Goal: Task Accomplishment & Management: Manage account settings

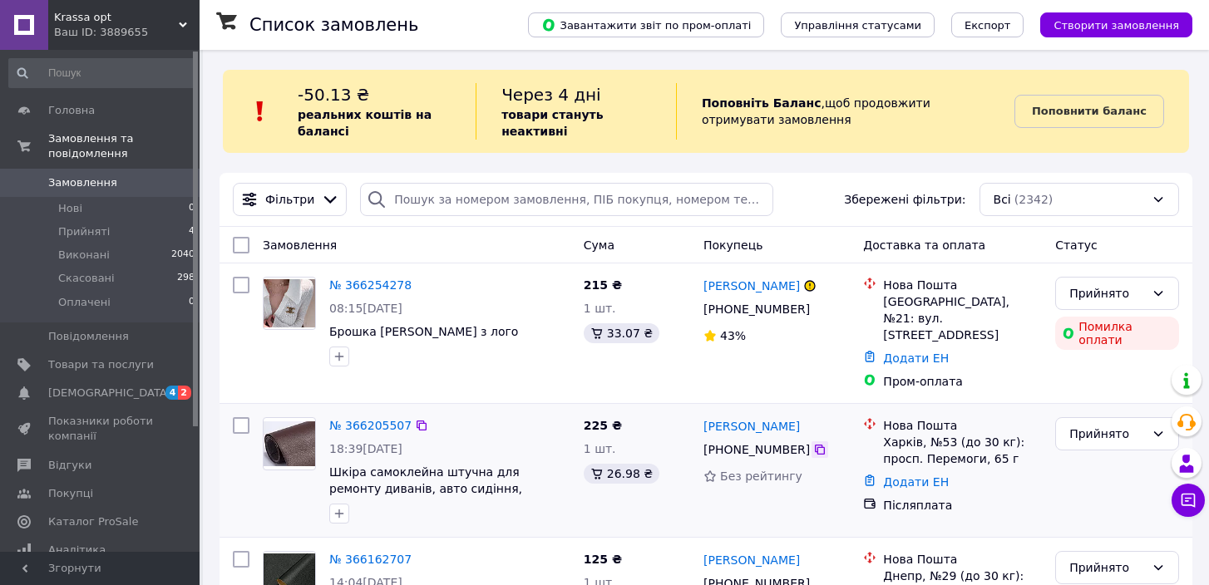
click at [819, 443] on icon at bounding box center [819, 449] width 13 height 13
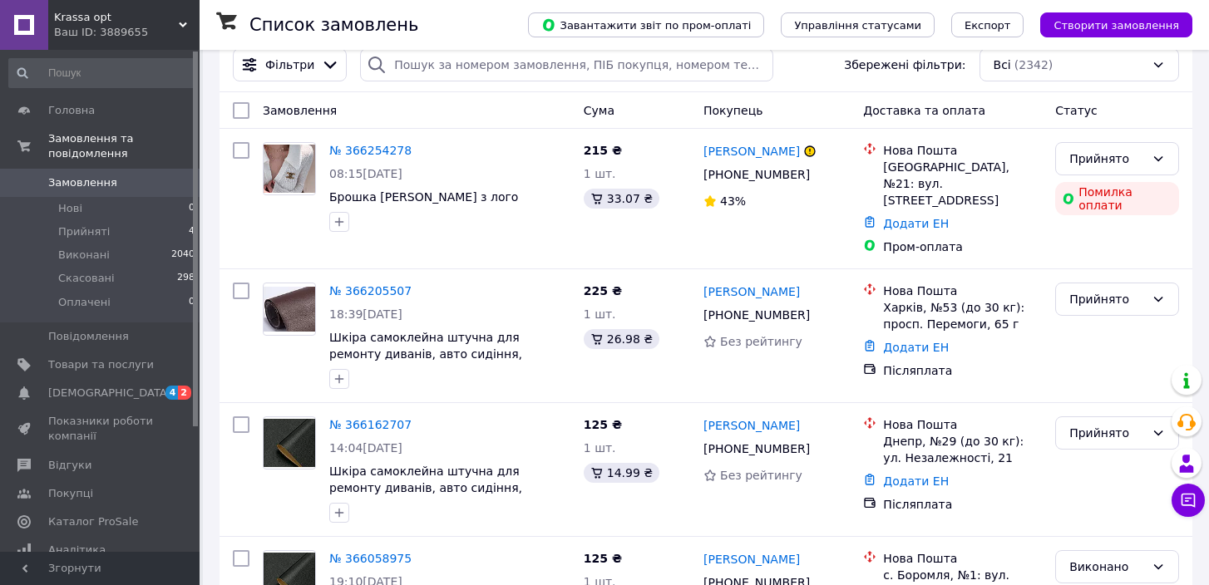
scroll to position [135, 0]
click at [912, 340] on link "Додати ЕН" at bounding box center [916, 346] width 66 height 13
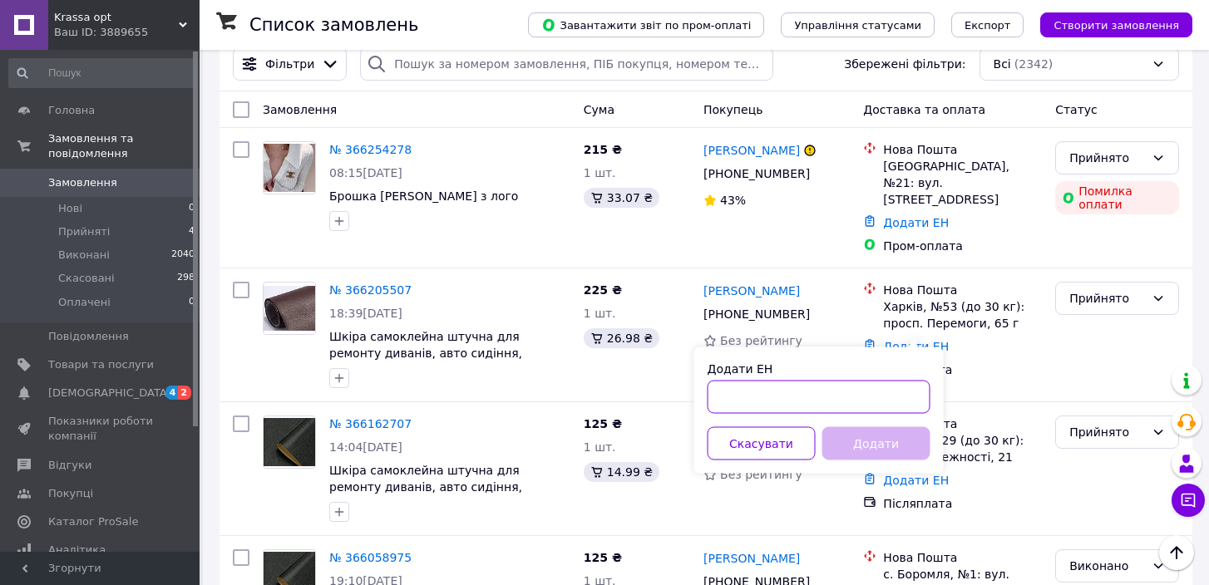
click at [858, 384] on input "Додати ЕН" at bounding box center [818, 397] width 223 height 33
paste input "20451269165199"
type input "20451269165199"
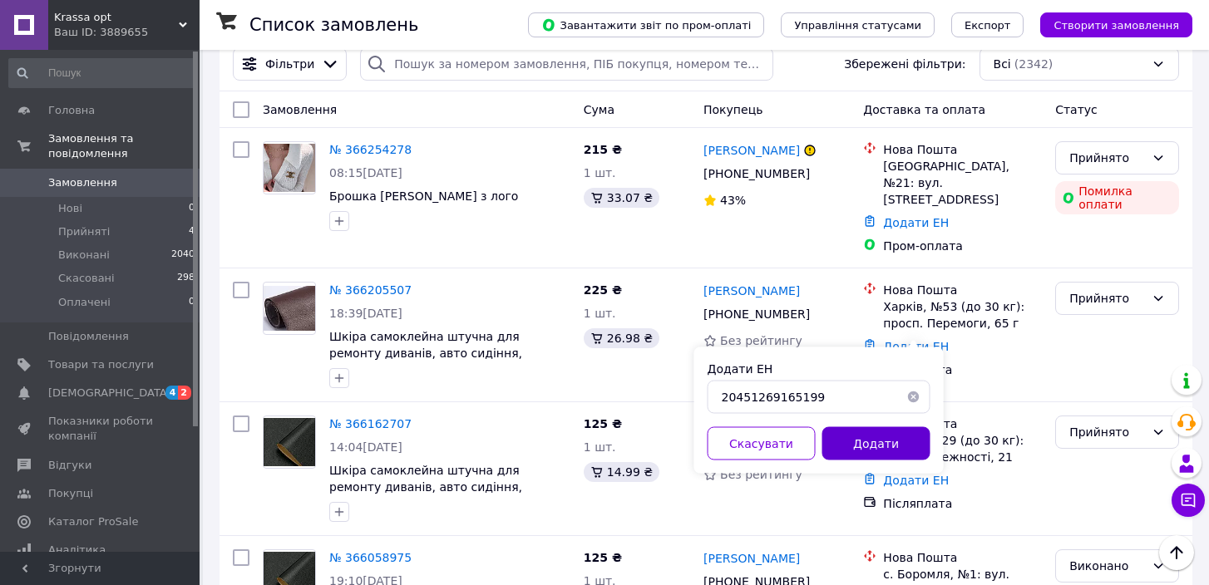
click at [875, 446] on button "Додати" at bounding box center [876, 443] width 108 height 33
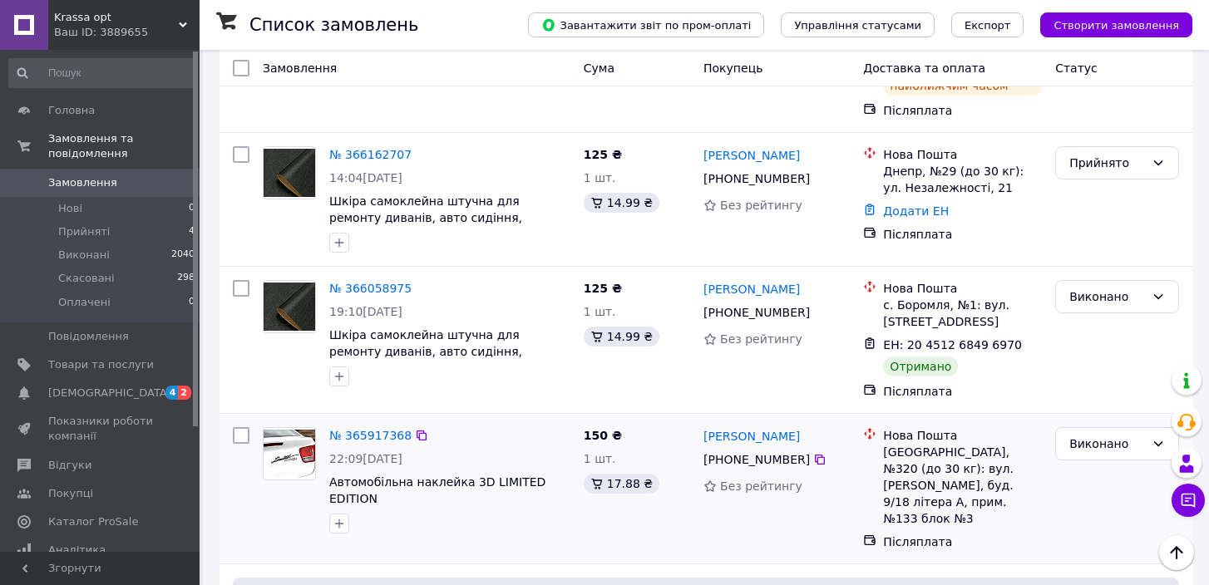
scroll to position [452, 0]
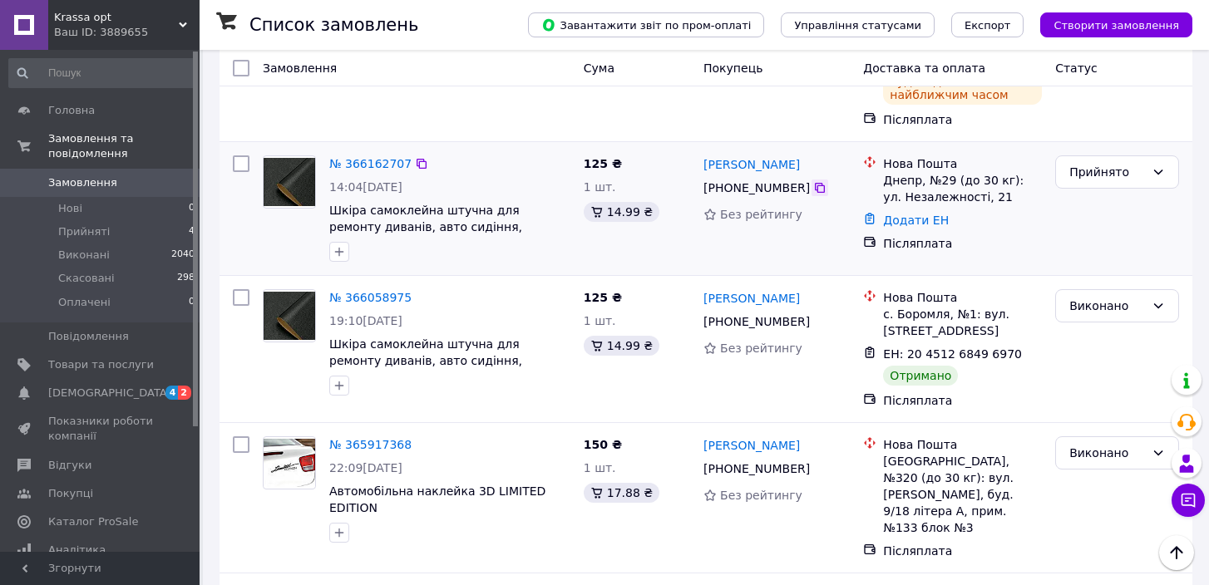
click at [819, 181] on icon at bounding box center [819, 187] width 13 height 13
click at [905, 214] on link "Додати ЕН" at bounding box center [916, 220] width 66 height 13
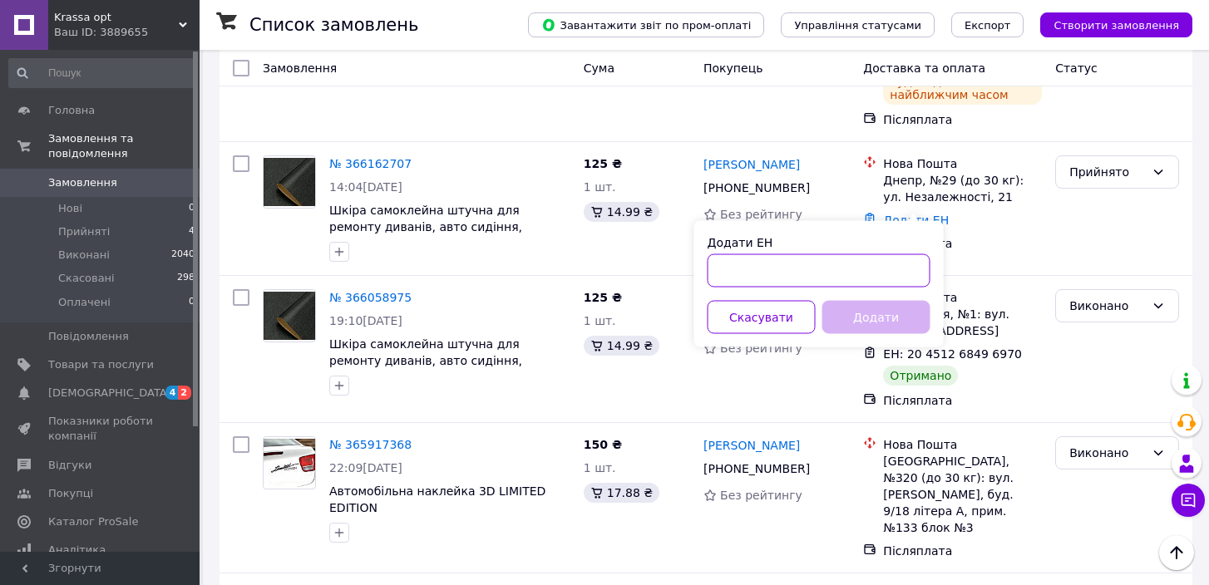
click at [833, 261] on input "Додати ЕН" at bounding box center [818, 270] width 223 height 33
paste input "20451269165719"
type input "20451269165719"
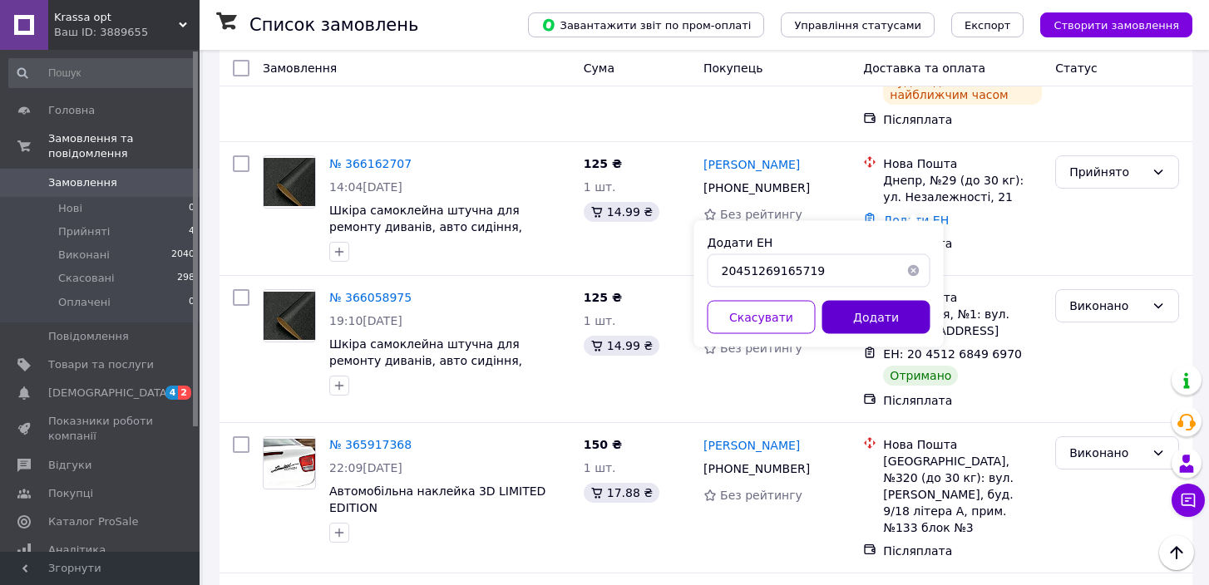
click at [869, 319] on button "Додати" at bounding box center [876, 317] width 108 height 33
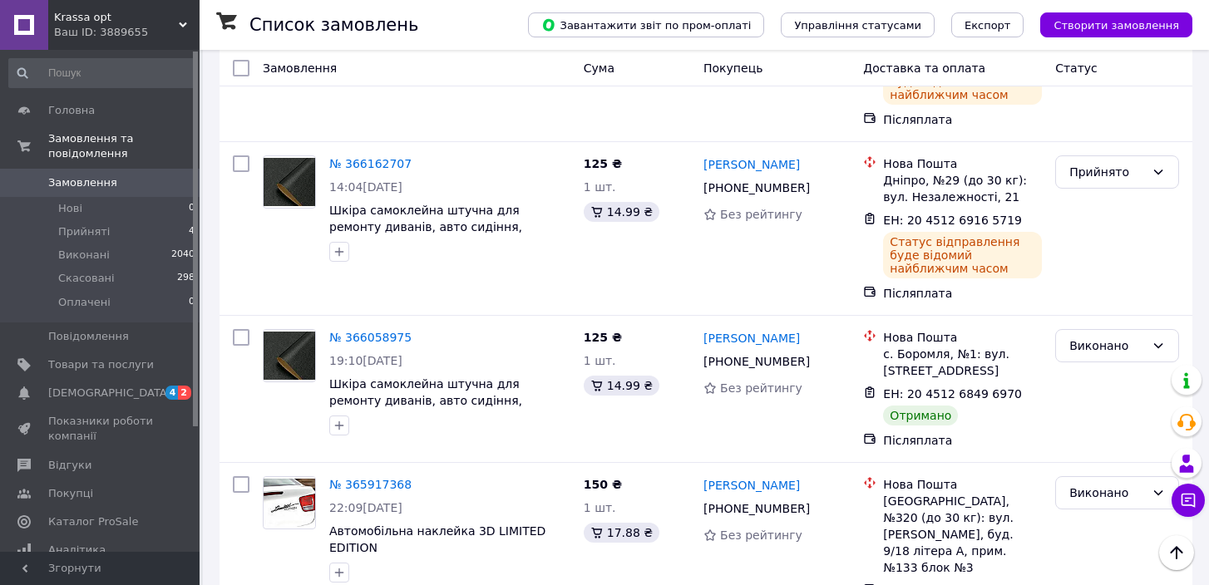
click at [185, 22] on icon at bounding box center [183, 25] width 8 height 8
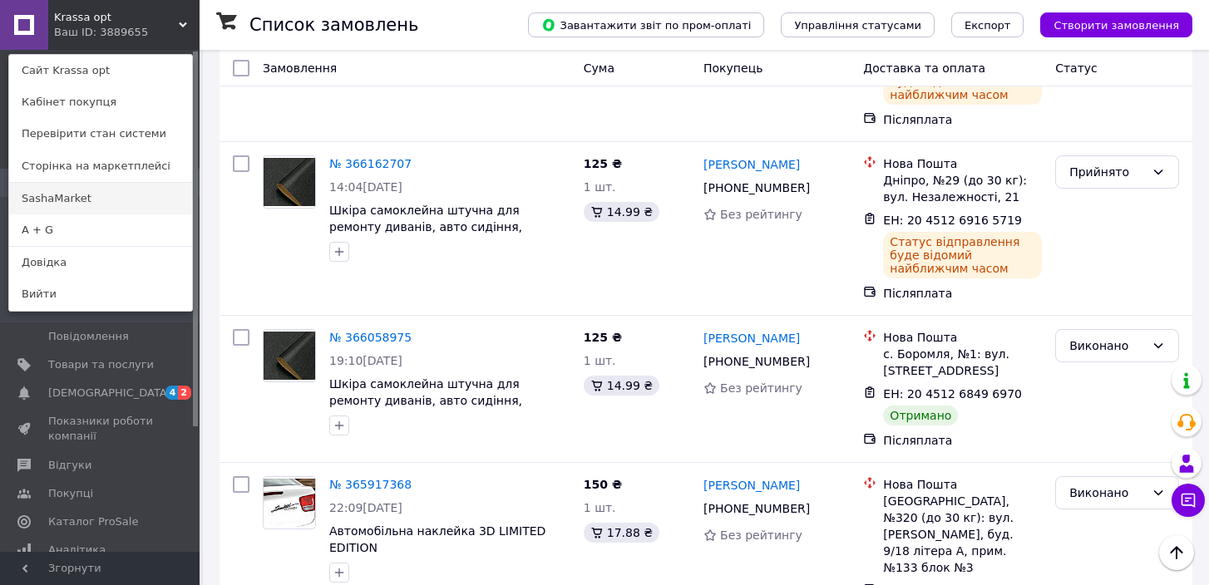
click at [108, 197] on link "SashaMarket" at bounding box center [100, 199] width 183 height 32
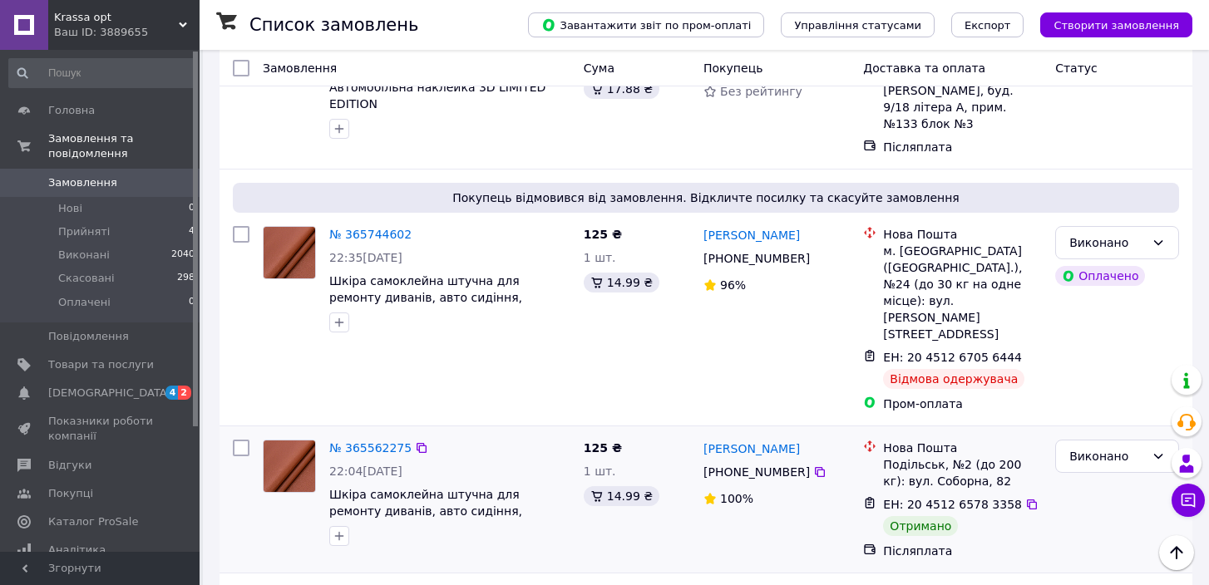
scroll to position [899, 0]
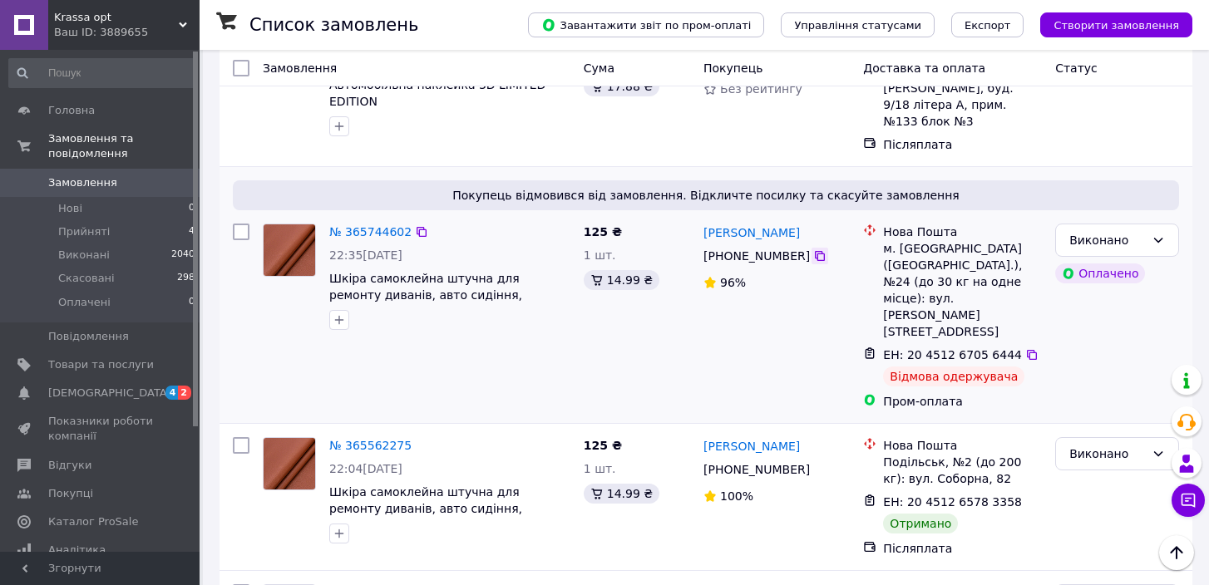
click at [820, 249] on icon at bounding box center [819, 255] width 13 height 13
